Goal: Find specific page/section: Find specific page/section

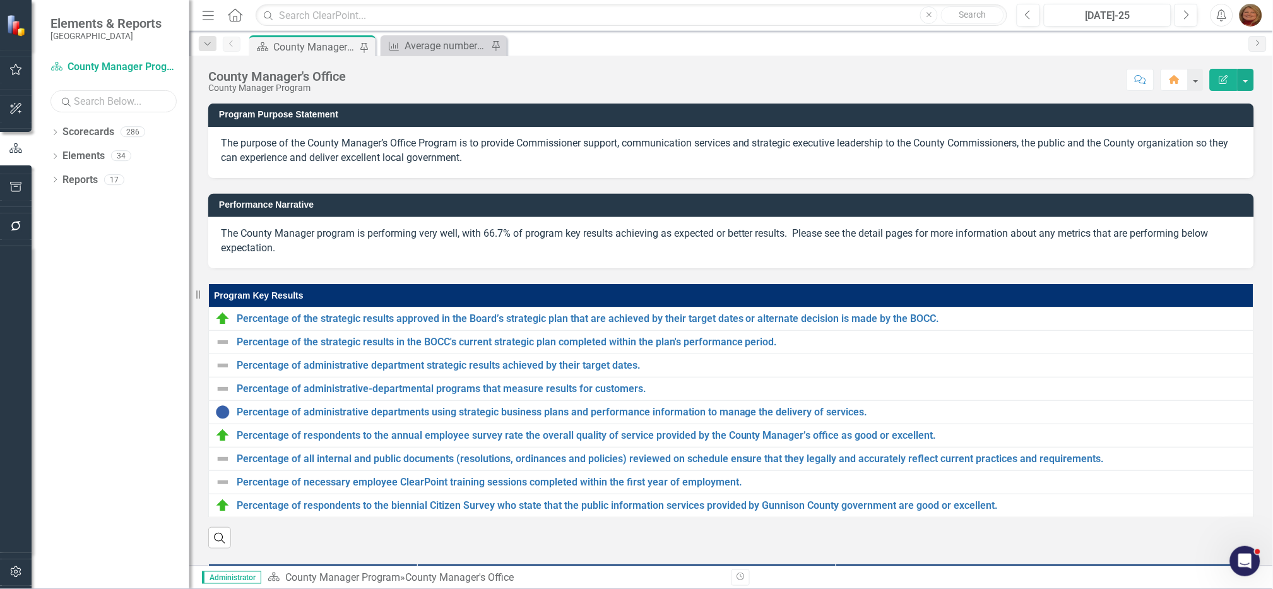
click at [91, 100] on input "text" at bounding box center [113, 101] width 126 height 22
type input "[PERSON_NAME]"
click at [54, 132] on icon "Dropdown" at bounding box center [54, 133] width 9 height 7
click at [129, 205] on link "[PERSON_NAME]" at bounding box center [142, 204] width 95 height 15
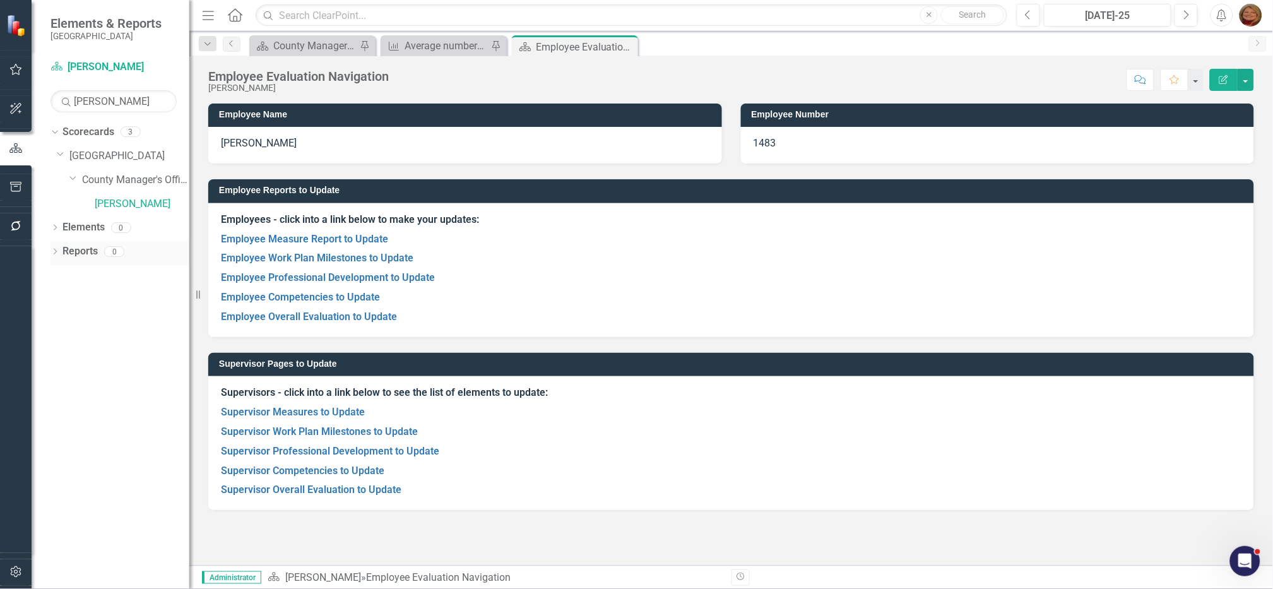
click at [56, 248] on div "Dropdown" at bounding box center [54, 253] width 9 height 11
click at [101, 275] on link "Scorecard Scorecard" at bounding box center [100, 273] width 64 height 15
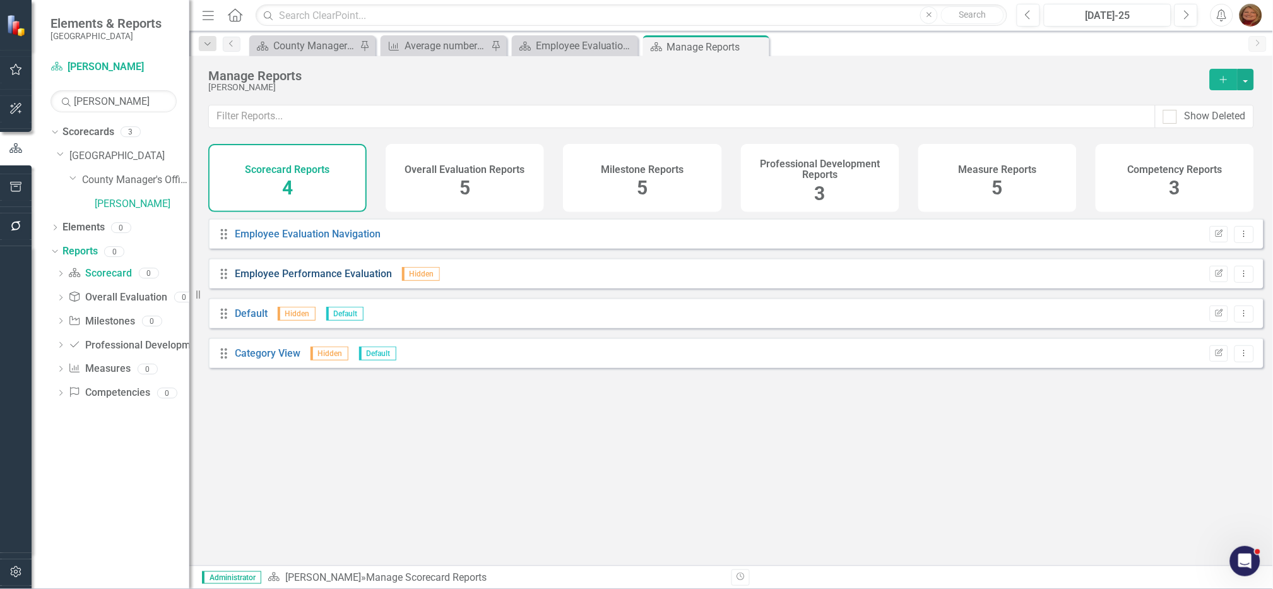
click at [304, 280] on link "Employee Performance Evaluation" at bounding box center [313, 274] width 157 height 12
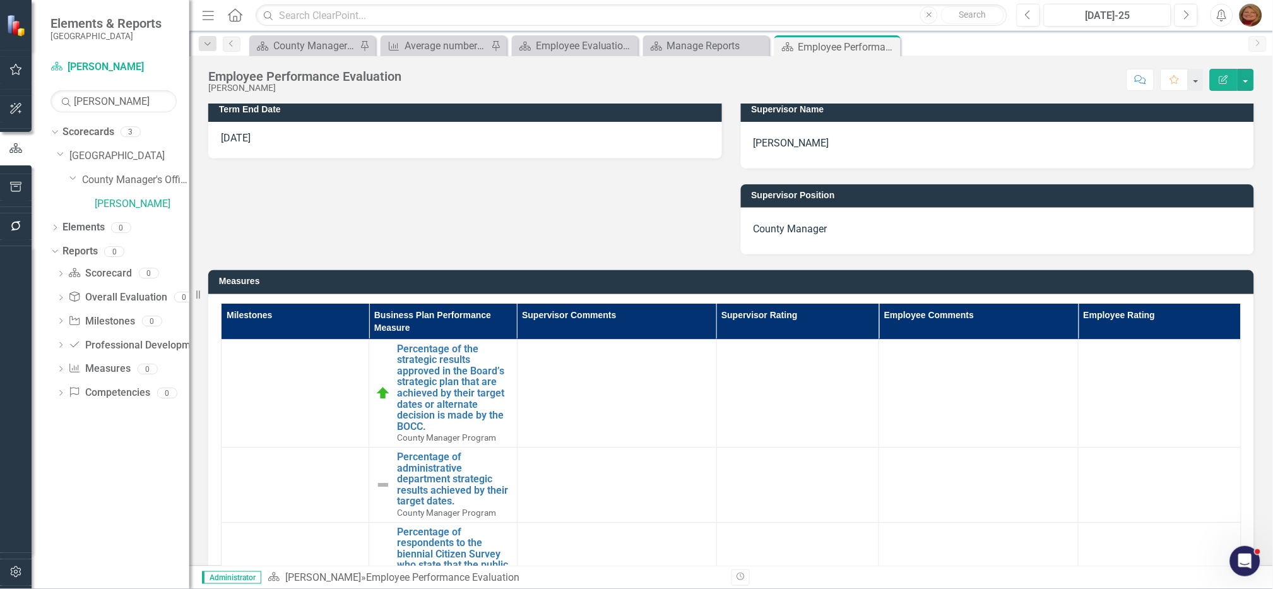
scroll to position [78, 0]
